Goal: Task Accomplishment & Management: Complete application form

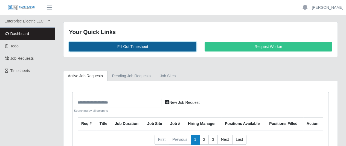
click at [142, 46] on link "Fill Out Timesheet" at bounding box center [132, 47] width 127 height 10
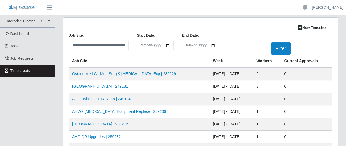
scroll to position [27, 0]
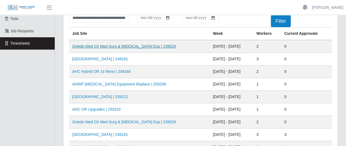
click at [118, 47] on link "Oviedo Med Ctr Med Surg & [MEDICAL_DATA] Exp | 239029" at bounding box center [124, 46] width 104 height 4
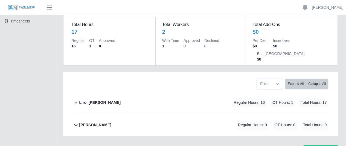
scroll to position [55, 0]
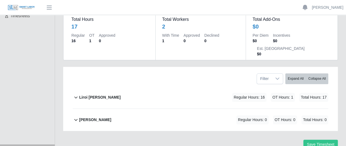
click at [94, 94] on b "Liroi [PERSON_NAME]" at bounding box center [100, 97] width 42 height 6
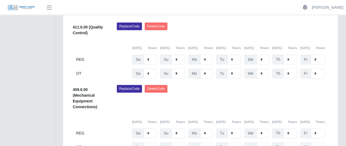
scroll to position [171, 0]
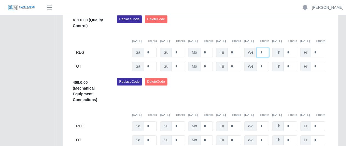
click at [263, 48] on input "*" at bounding box center [263, 53] width 12 height 10
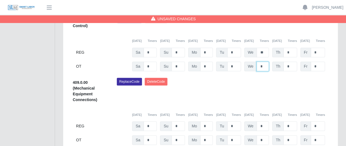
click at [265, 62] on input "*" at bounding box center [263, 67] width 12 height 10
type input "*"
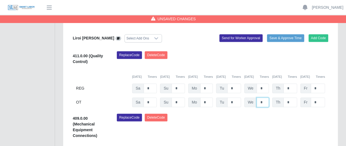
scroll to position [144, 0]
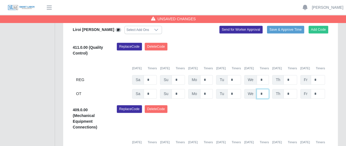
type input "*"
click at [265, 75] on input "*" at bounding box center [263, 80] width 12 height 10
type input "*"
click at [263, 89] on input "*" at bounding box center [263, 94] width 12 height 10
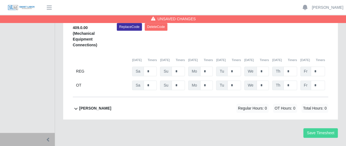
type input "*"
click at [316, 128] on button "Save Timesheet" at bounding box center [320, 133] width 34 height 10
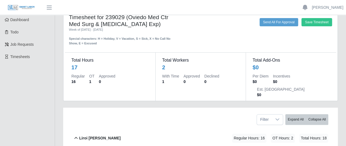
scroll to position [0, 0]
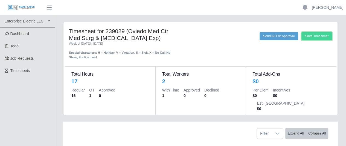
click at [304, 32] on button "Save Timesheet" at bounding box center [316, 36] width 31 height 8
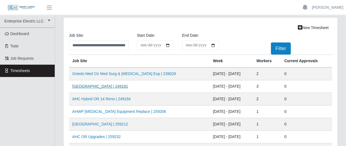
click at [92, 86] on link "[GEOGRAPHIC_DATA] | 249181" at bounding box center [100, 86] width 56 height 4
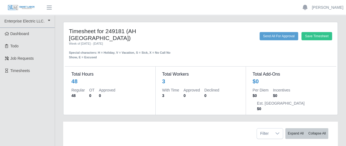
scroll to position [82, 0]
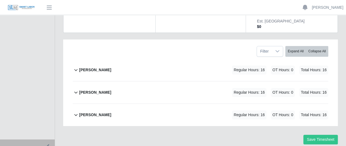
click at [89, 67] on b "[PERSON_NAME]" at bounding box center [95, 70] width 32 height 6
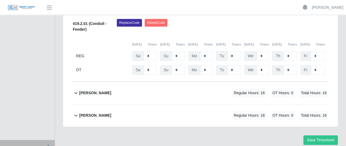
scroll to position [140, 0]
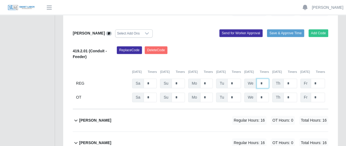
click at [267, 79] on input "*" at bounding box center [263, 84] width 12 height 10
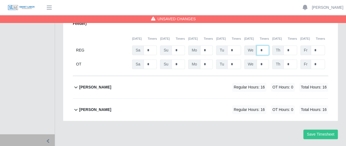
scroll to position [175, 0]
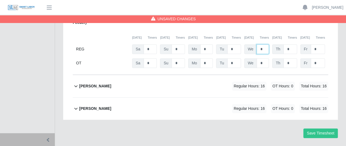
type input "*"
click at [74, 83] on icon at bounding box center [76, 86] width 6 height 7
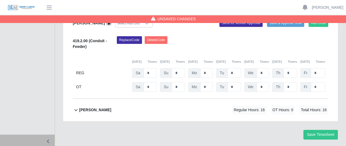
scroll to position [260, 0]
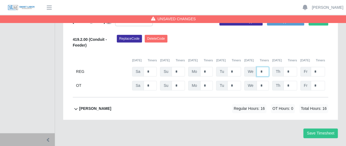
click at [266, 67] on input "*" at bounding box center [263, 72] width 12 height 10
type input "*"
click at [100, 106] on b "ray henderson" at bounding box center [95, 109] width 32 height 6
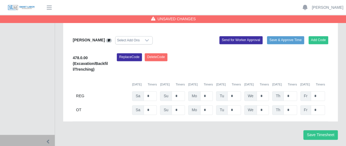
scroll to position [352, 0]
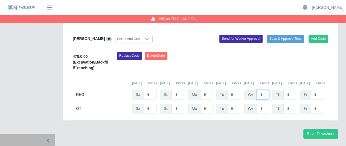
click at [265, 90] on input "*" at bounding box center [263, 95] width 12 height 10
type input "*"
click at [317, 129] on button "Save Timesheet" at bounding box center [320, 134] width 34 height 10
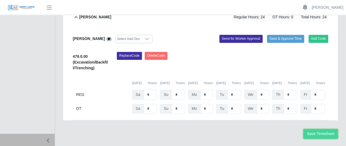
click at [314, 129] on button "Save Timesheet" at bounding box center [320, 134] width 34 height 10
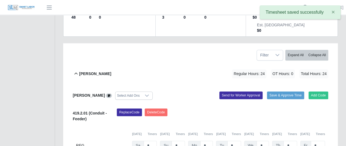
scroll to position [0, 0]
